Goal: Task Accomplishment & Management: Use online tool/utility

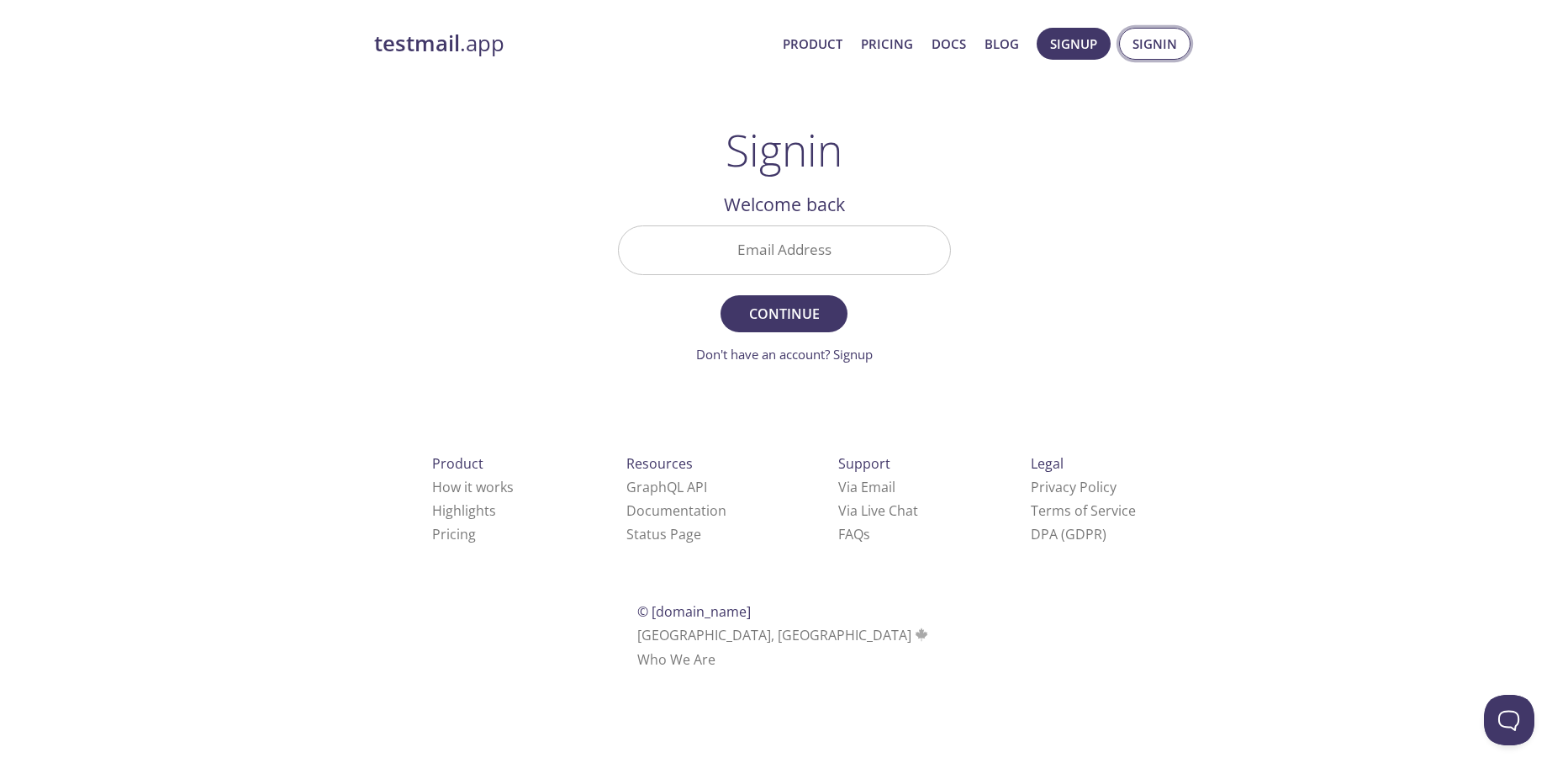
click at [1155, 36] on span "Signin" at bounding box center [1155, 43] width 44 height 22
click at [909, 43] on link "Pricing" at bounding box center [887, 43] width 52 height 22
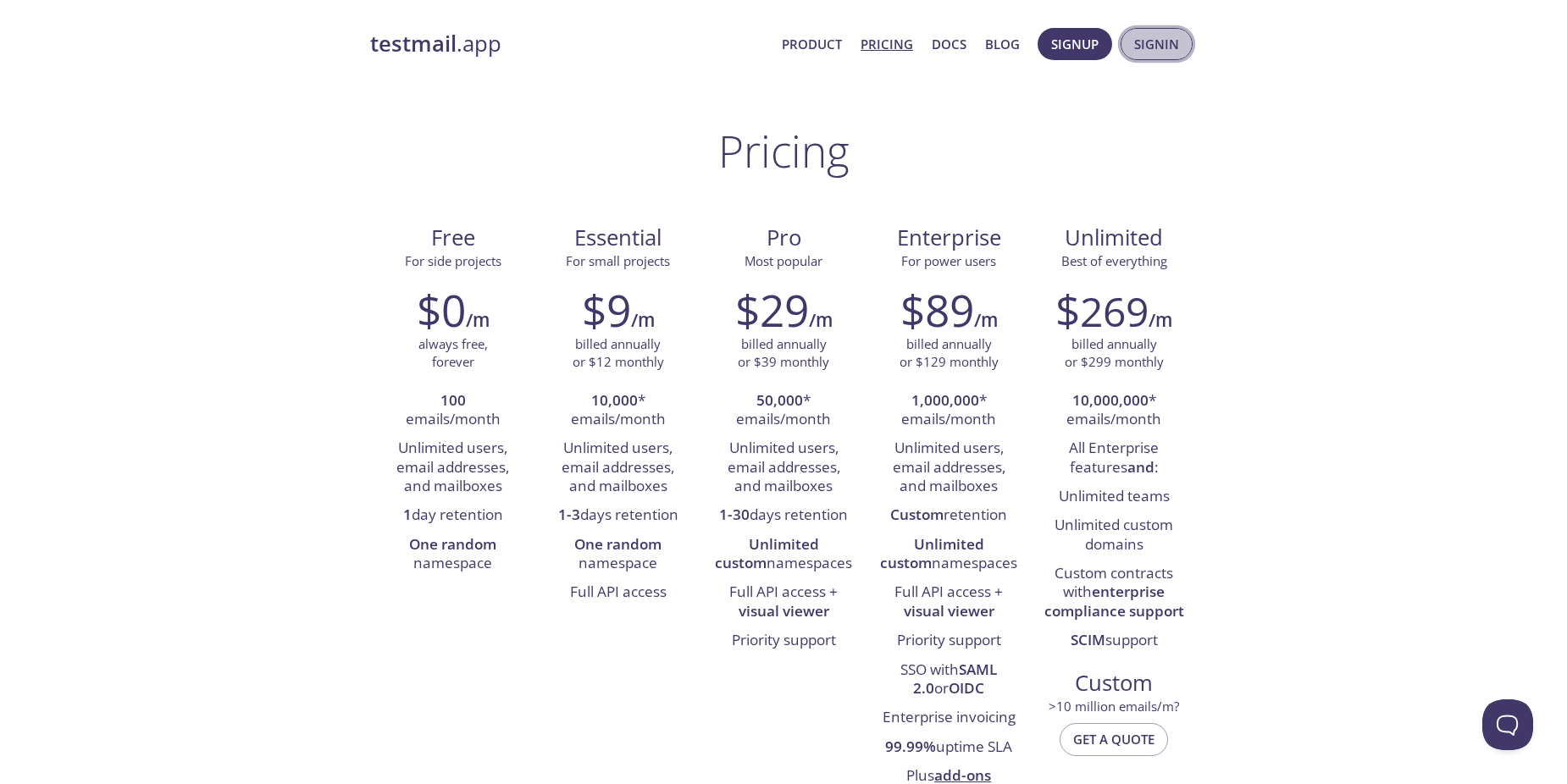
click at [1144, 51] on span "Signin" at bounding box center [1156, 44] width 45 height 22
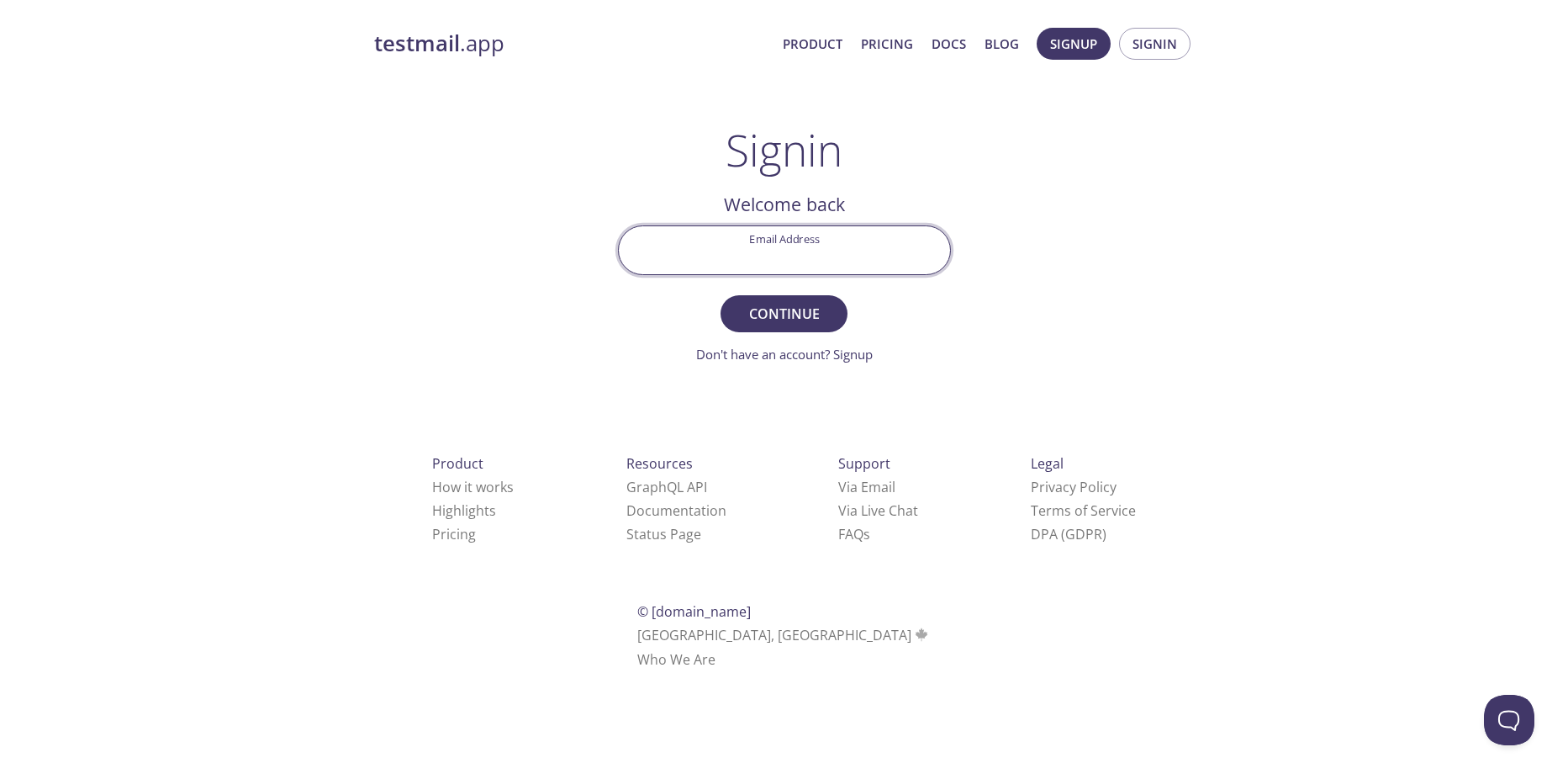
click at [828, 249] on input "Email Address" at bounding box center [785, 250] width 332 height 48
click at [861, 160] on div "Signin Welcome back Email Address Continue Don't have an account? Signup Check …" at bounding box center [785, 244] width 333 height 240
click at [871, 254] on input "Email Address" at bounding box center [785, 250] width 332 height 48
click at [0, 691] on com-1password-button at bounding box center [0, 691] width 0 height 0
type input "[EMAIL_ADDRESS][DOMAIN_NAME]"
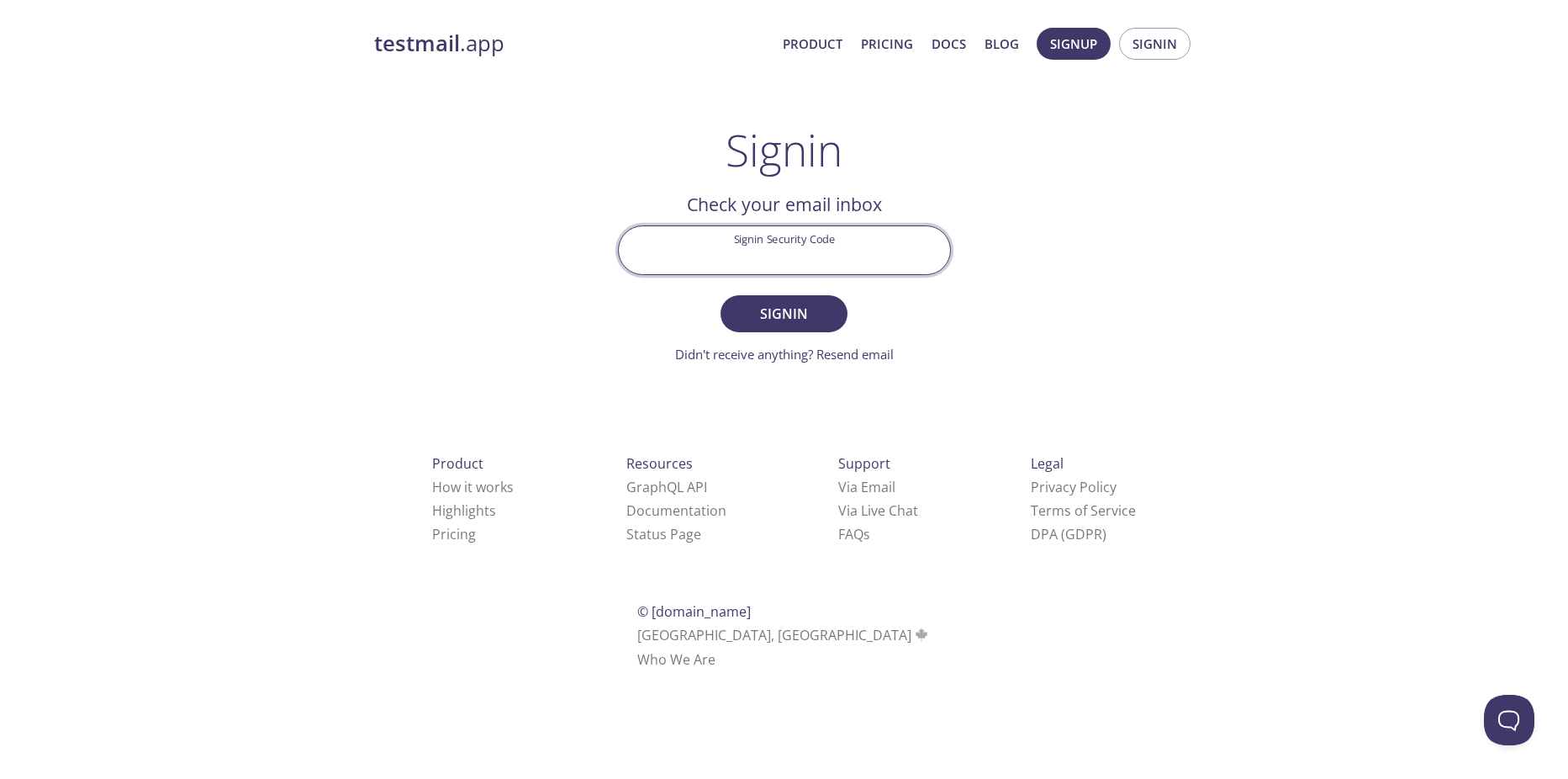
click at [789, 247] on input "Signin Security Code" at bounding box center [785, 250] width 332 height 48
type input "Y8VKN1A"
click at [785, 321] on span "Signin" at bounding box center [783, 314] width 89 height 23
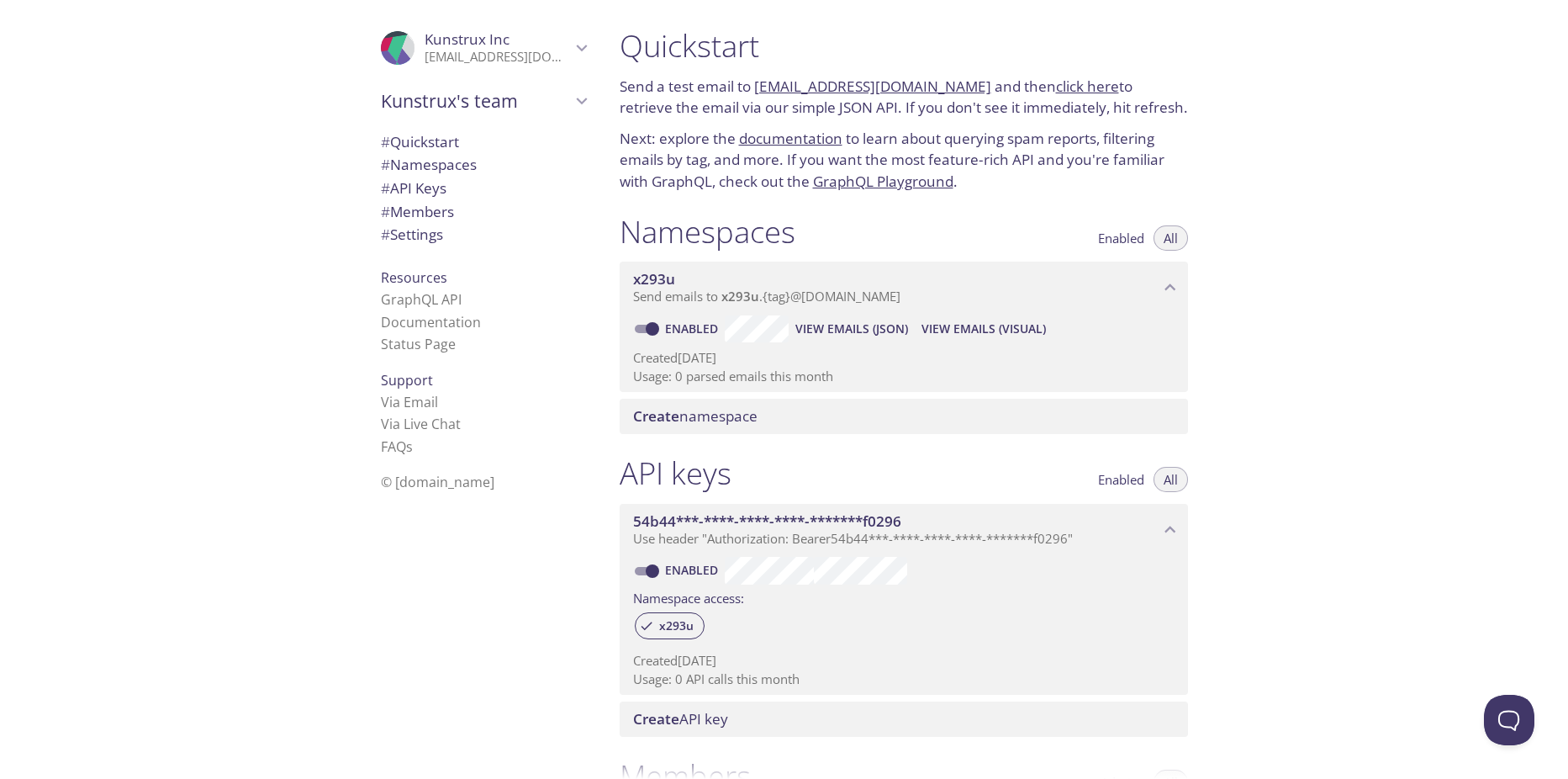
click at [708, 304] on span "Send emails to x293u . {tag} @[DOMAIN_NAME]" at bounding box center [767, 295] width 267 height 17
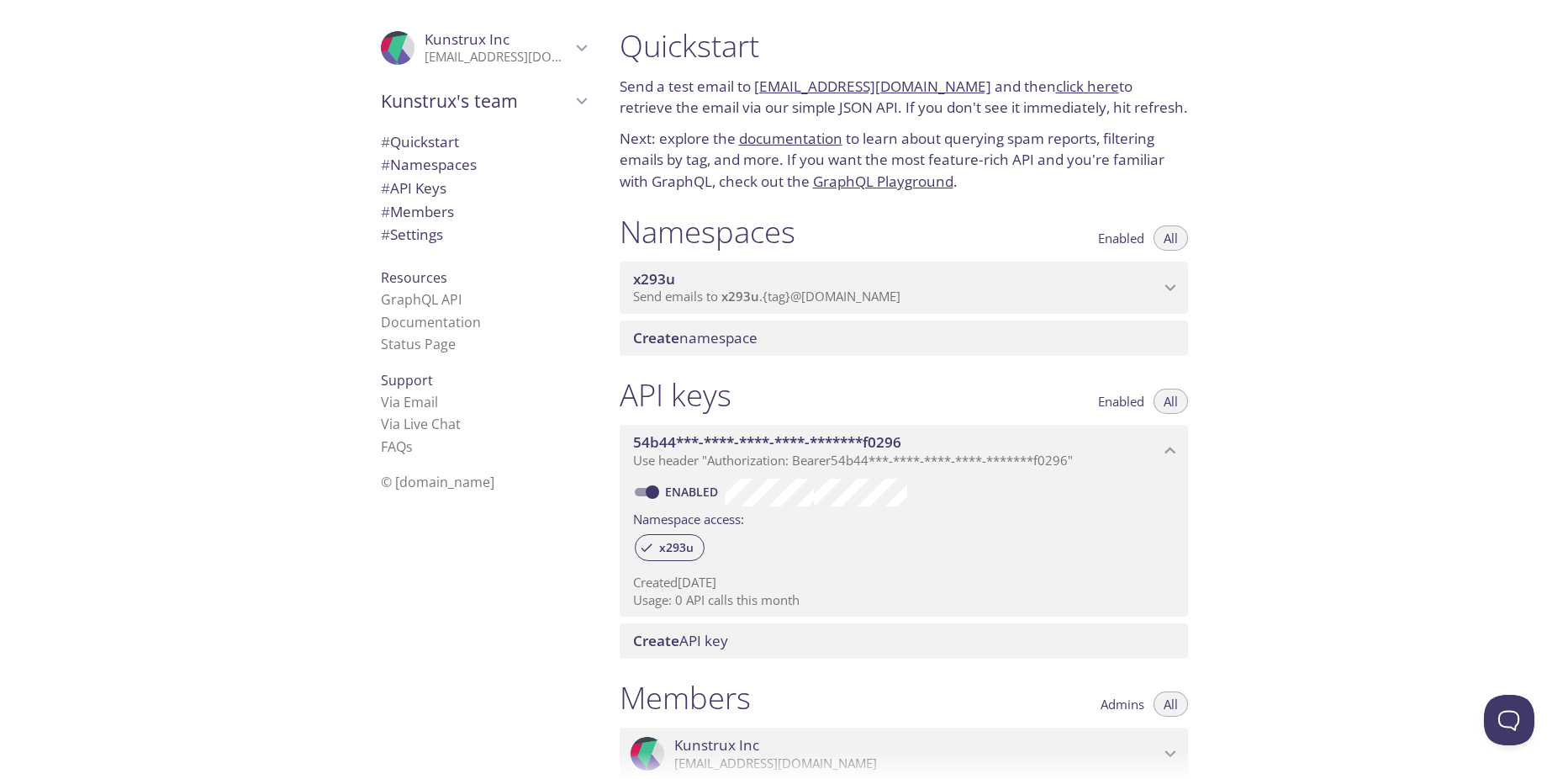
click at [708, 302] on span "Send emails to x293u . {tag} @[DOMAIN_NAME]" at bounding box center [767, 295] width 267 height 17
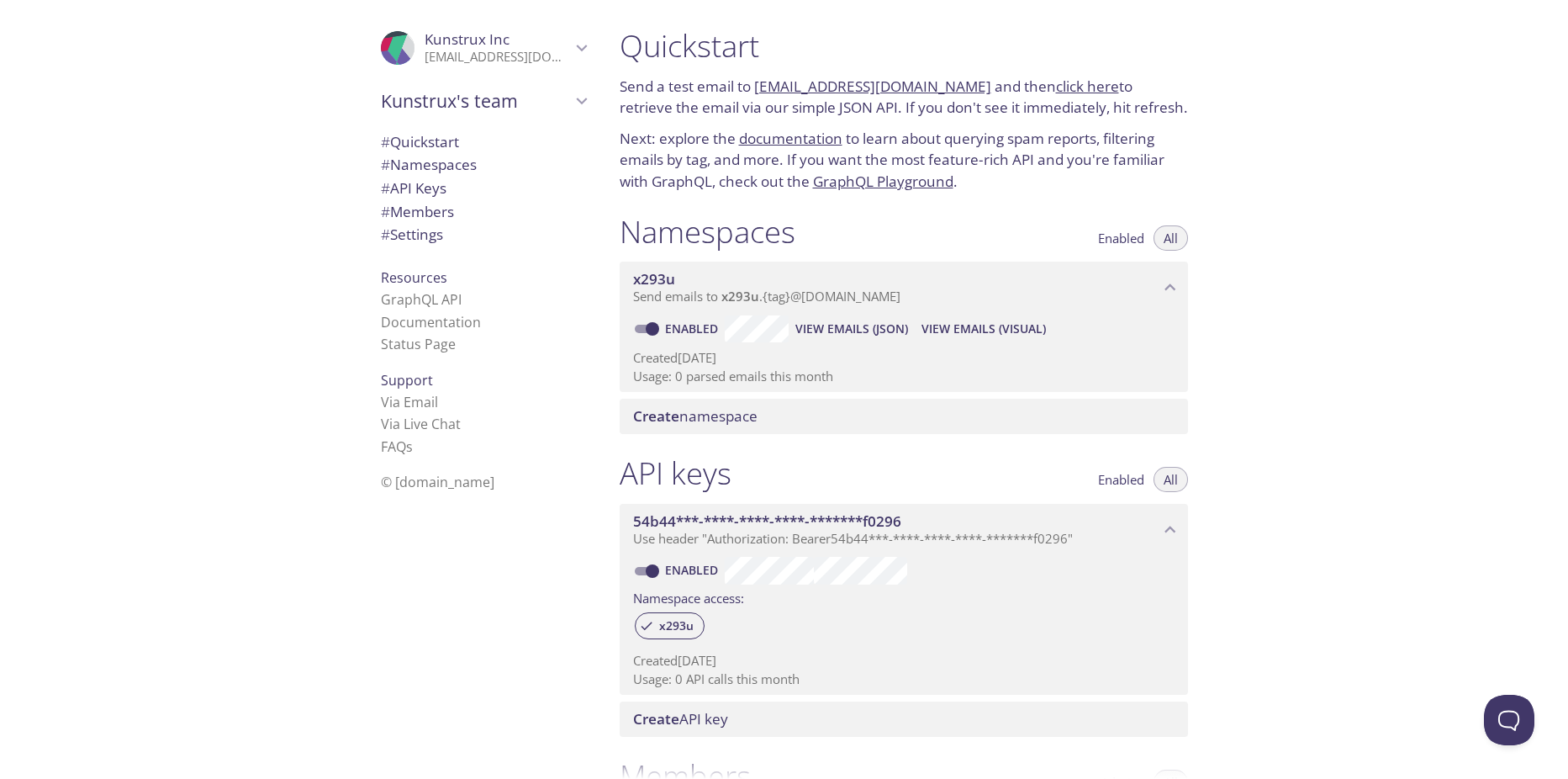
click at [869, 324] on span "View Emails (JSON)" at bounding box center [852, 328] width 113 height 20
click at [889, 301] on span "Send emails to x293u . {tag} @[DOMAIN_NAME]" at bounding box center [767, 295] width 267 height 17
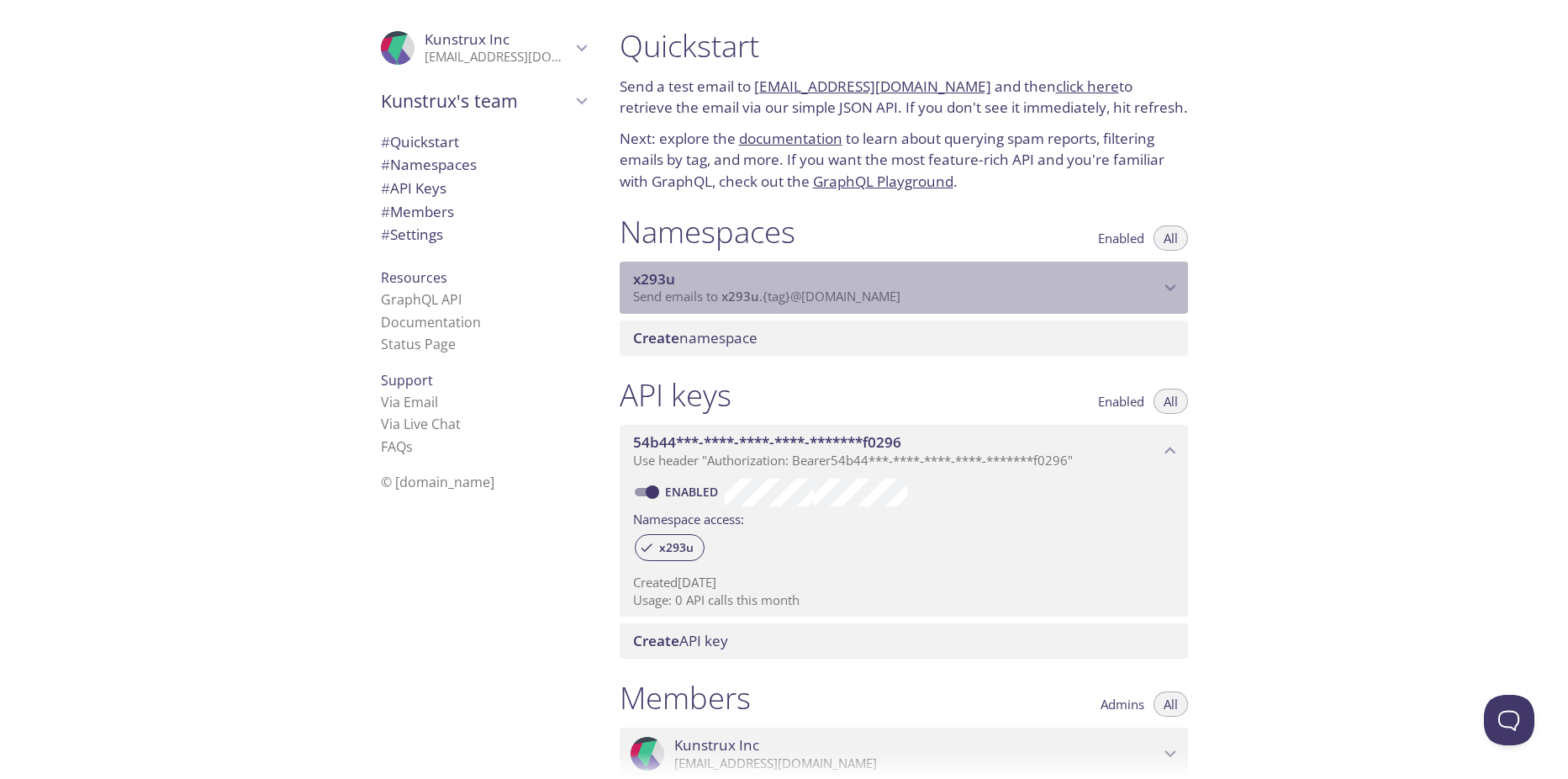
click at [889, 301] on span "Send emails to x293u . {tag} @[DOMAIN_NAME]" at bounding box center [767, 295] width 267 height 17
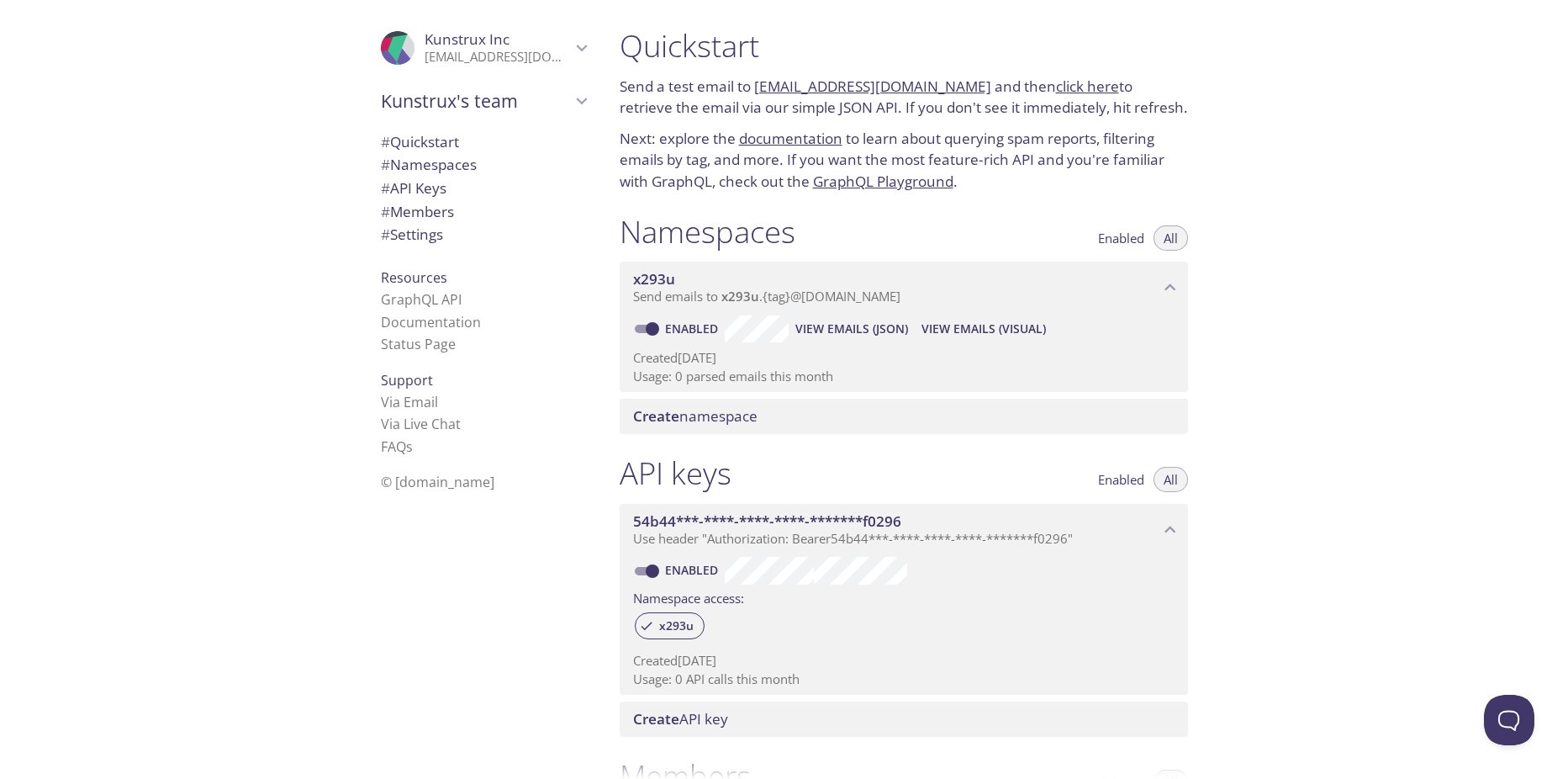
click at [951, 331] on span "View Emails (Visual)" at bounding box center [984, 328] width 124 height 20
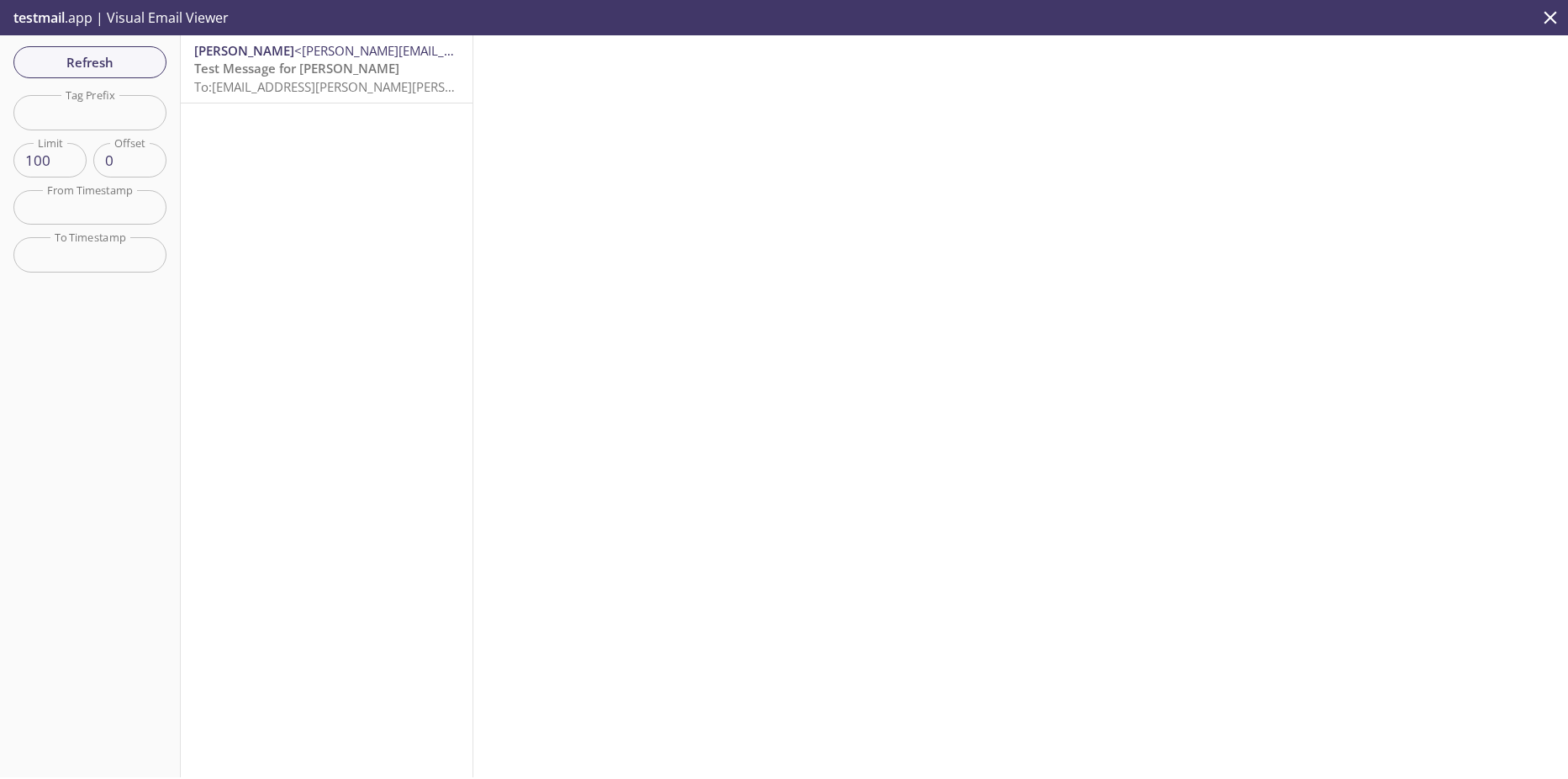
click at [292, 63] on span "Test Message for [PERSON_NAME]" at bounding box center [297, 68] width 205 height 17
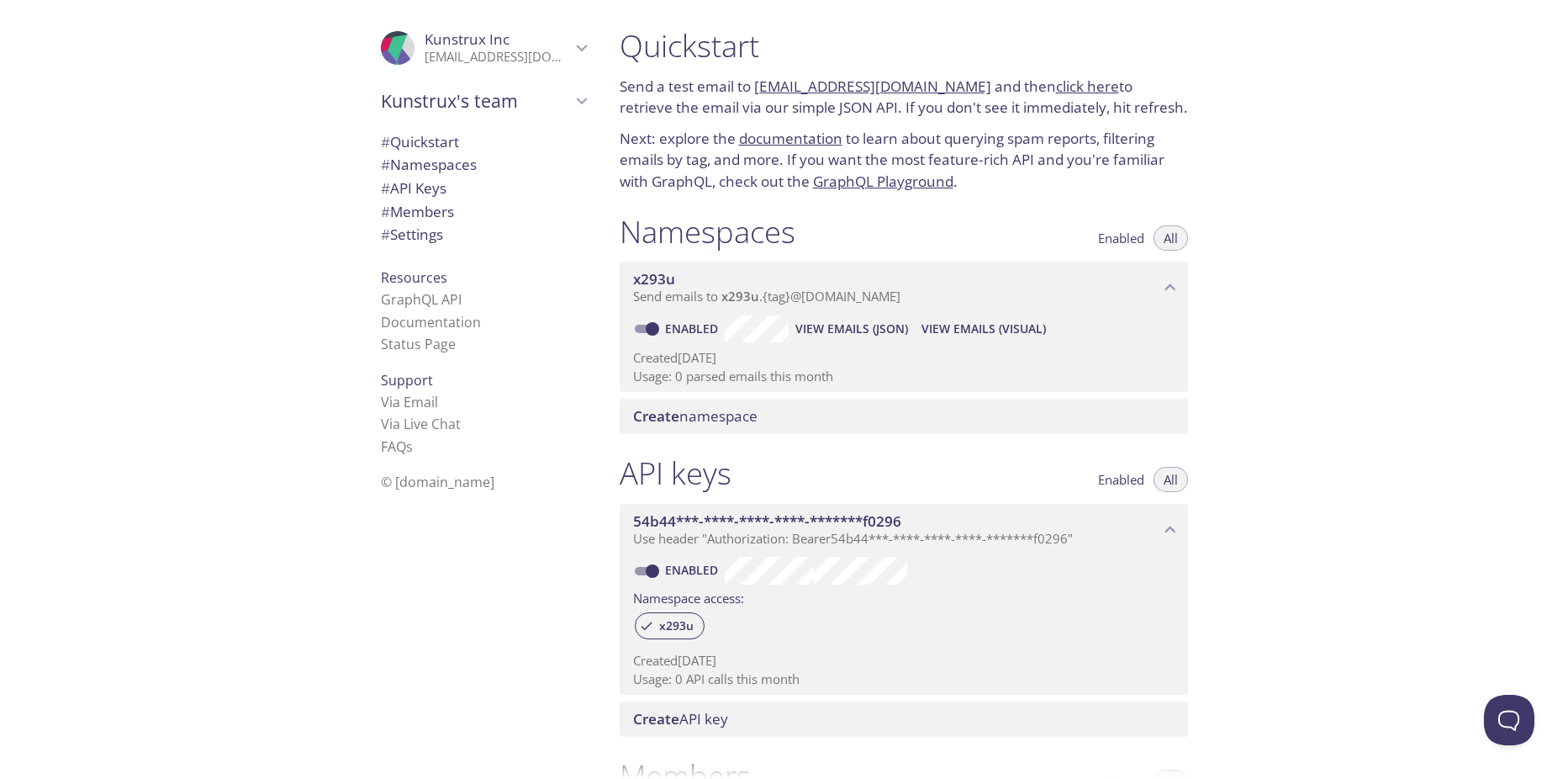
click at [866, 328] on span "View Emails (JSON)" at bounding box center [852, 328] width 113 height 20
